Goal: Check status: Check status

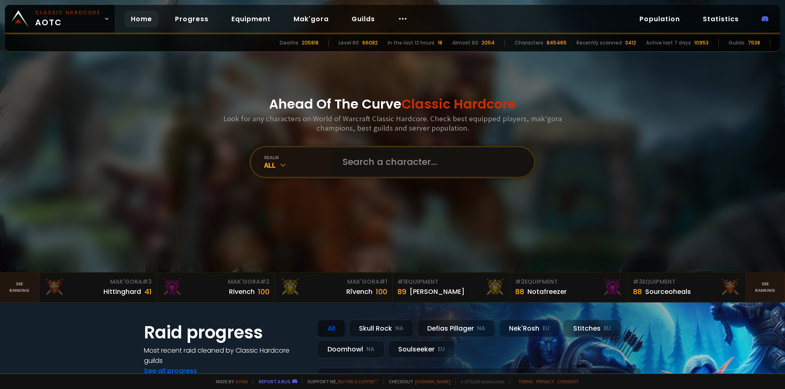
click at [382, 159] on input "text" at bounding box center [431, 162] width 186 height 29
type input "dubplate"
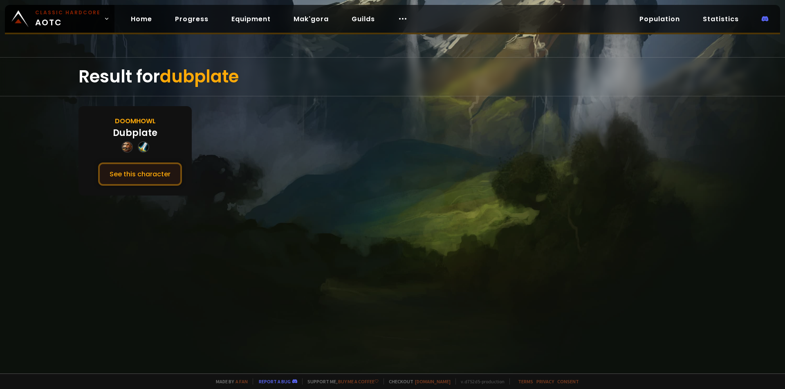
click at [143, 172] on button "See this character" at bounding box center [140, 174] width 84 height 23
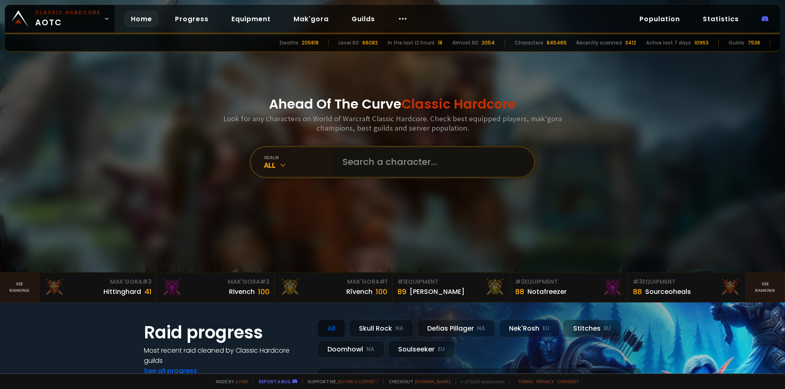
click at [394, 176] on input "text" at bounding box center [431, 162] width 186 height 29
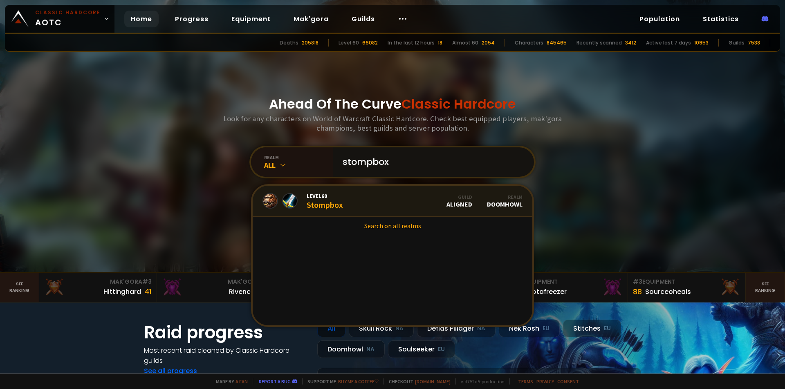
type input "stompbox"
click at [317, 191] on link "Level 60 Stompbox Guild Aligned Realm Doomhowl" at bounding box center [393, 201] width 280 height 31
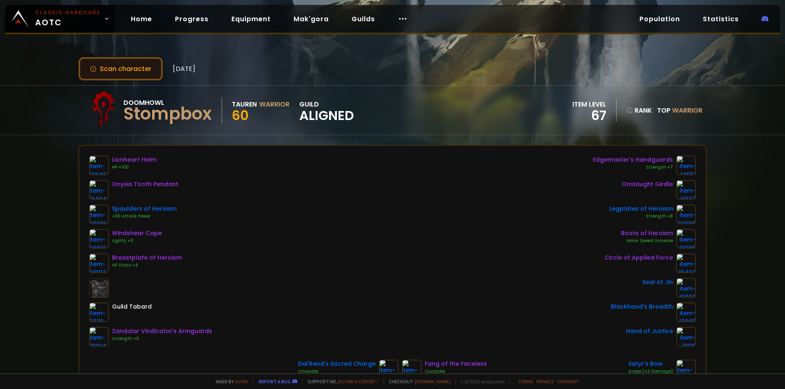
click at [137, 65] on button "Scan character" at bounding box center [120, 68] width 84 height 23
click at [192, 19] on link "Progress" at bounding box center [191, 19] width 47 height 17
click at [187, 23] on link "Progress" at bounding box center [191, 19] width 47 height 17
